Goal: Information Seeking & Learning: Learn about a topic

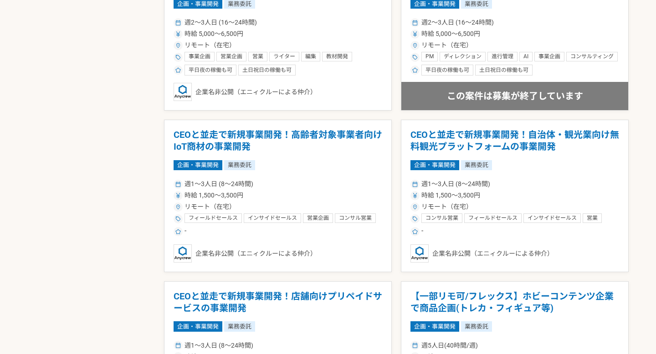
scroll to position [1114, 0]
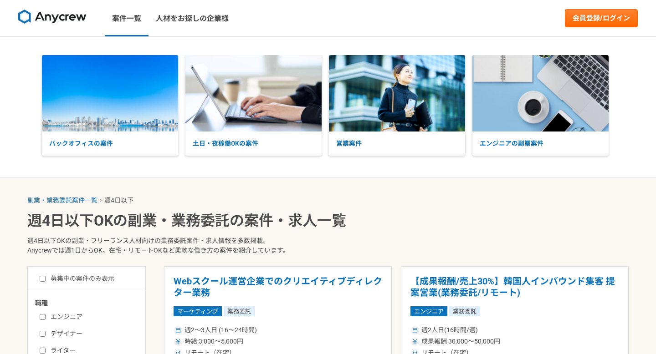
select select "4"
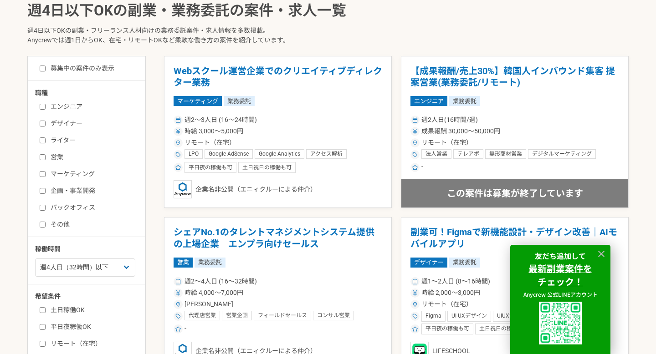
scroll to position [211, 0]
click at [601, 250] on icon at bounding box center [601, 254] width 10 height 10
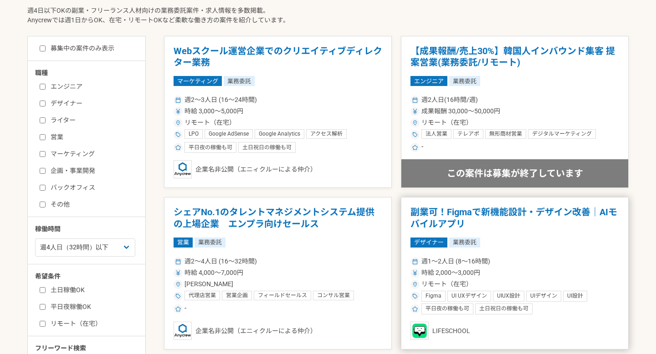
scroll to position [233, 0]
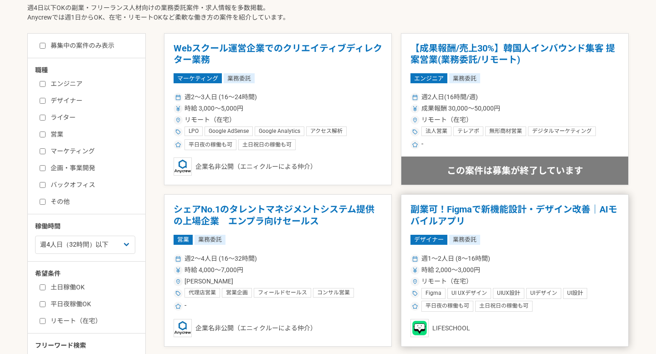
click at [401, 257] on article "副業可！Figmaで新機能設計・デザイン改善｜AIモバイルアプリ デザイナー 業務委託 週1〜2人日 (8〜16時間) 時給 2,000〜3,000円 リモー…" at bounding box center [515, 271] width 228 height 153
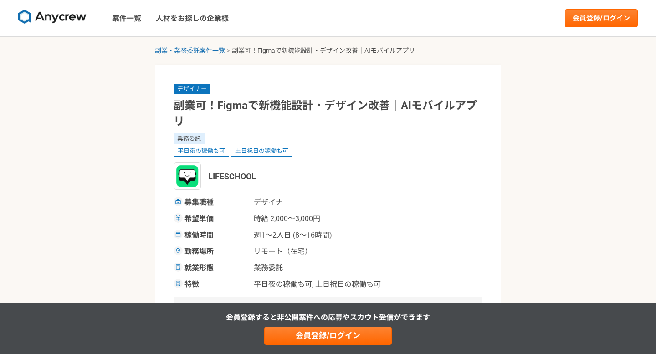
scroll to position [3, 0]
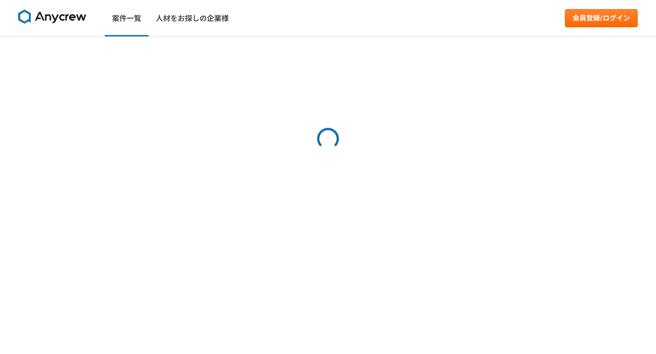
select select "4"
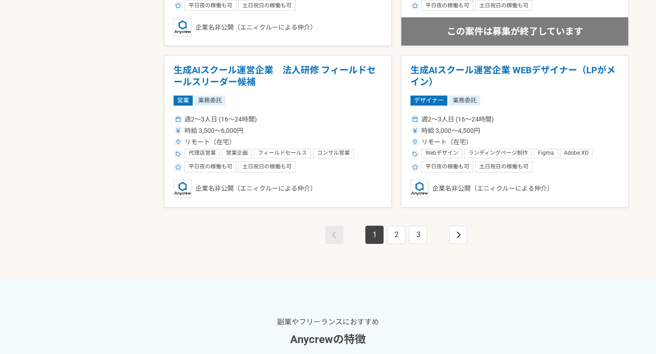
scroll to position [1668, 0]
